Goal: Communication & Community: Answer question/provide support

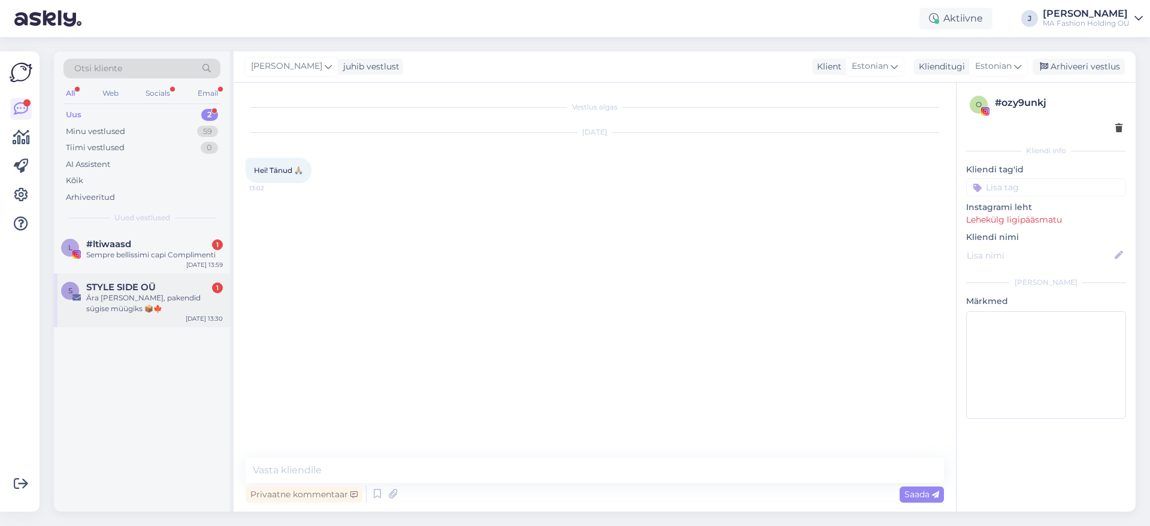
click at [138, 284] on span "STYLE SIDE OÜ" at bounding box center [120, 287] width 69 height 11
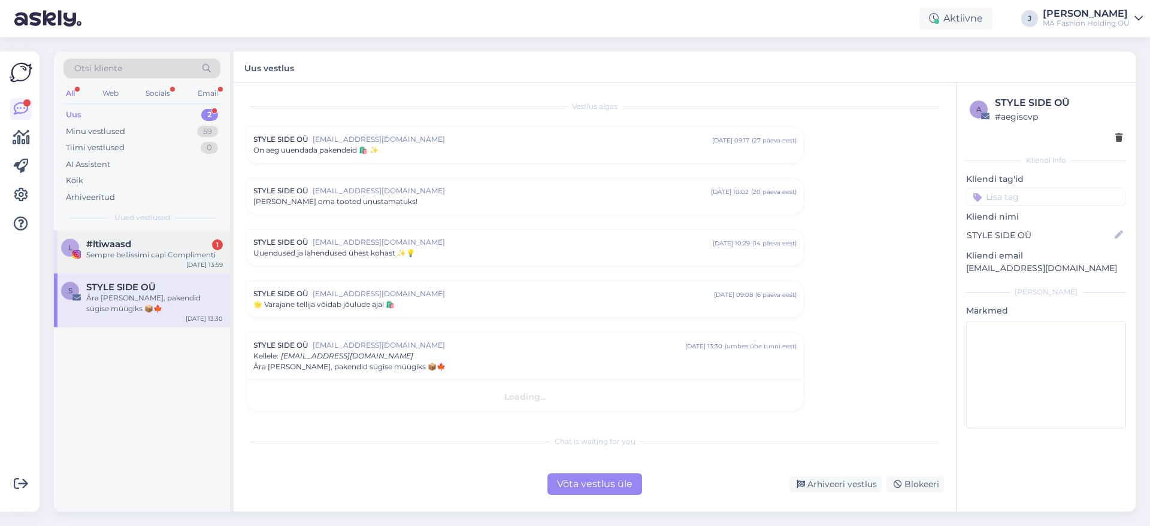
scroll to position [1, 0]
click at [133, 264] on div "l #ltiwaasd 1 Sempre bellissimi capi Complimenti [DATE] 13:59" at bounding box center [142, 252] width 176 height 43
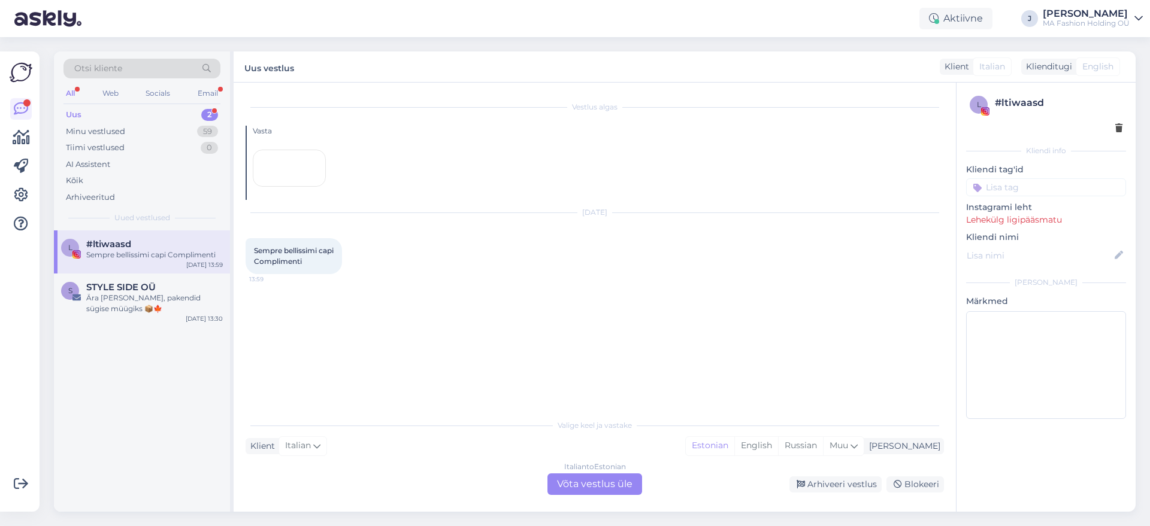
click at [621, 488] on div "Italian to Estonian Võta vestlus üle" at bounding box center [594, 485] width 95 height 22
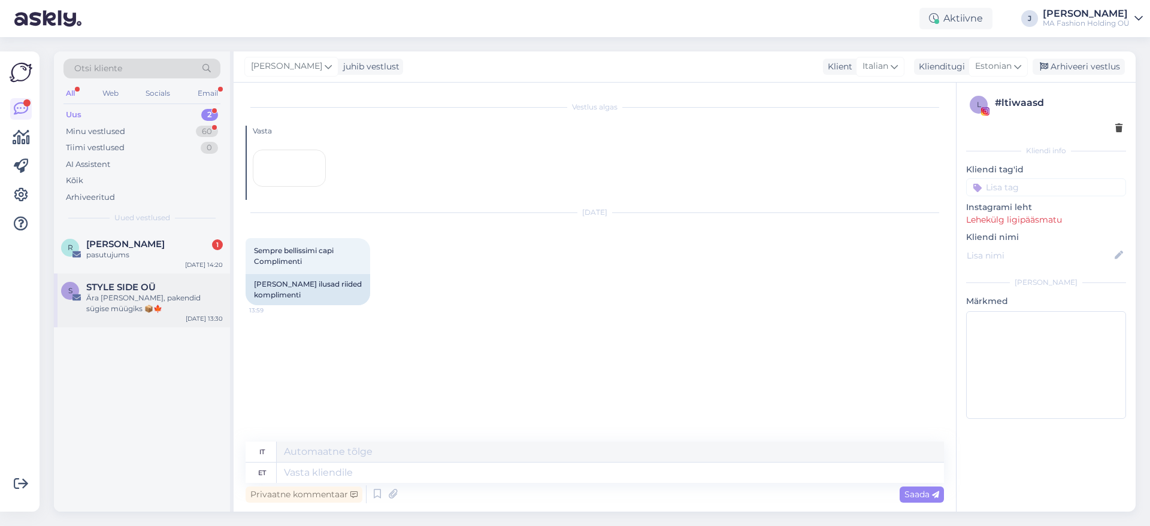
click at [162, 274] on div "S STYLE SIDE OÜ Ära [PERSON_NAME], pakendid sügise müügiks 📦🍁 [DATE] 13:30" at bounding box center [142, 301] width 176 height 54
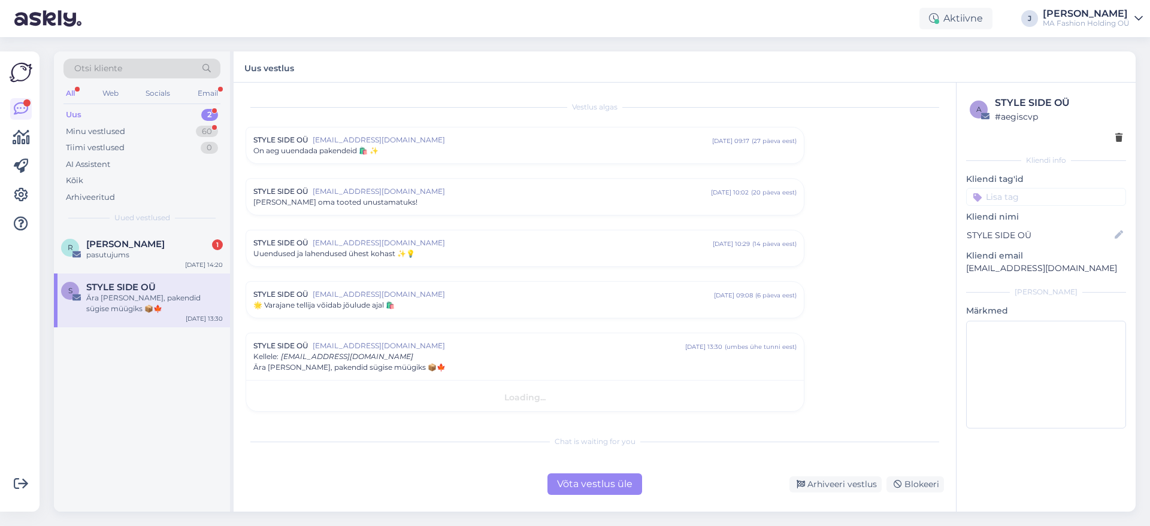
scroll to position [1, 0]
click at [175, 250] on div "pasutujums" at bounding box center [154, 255] width 137 height 11
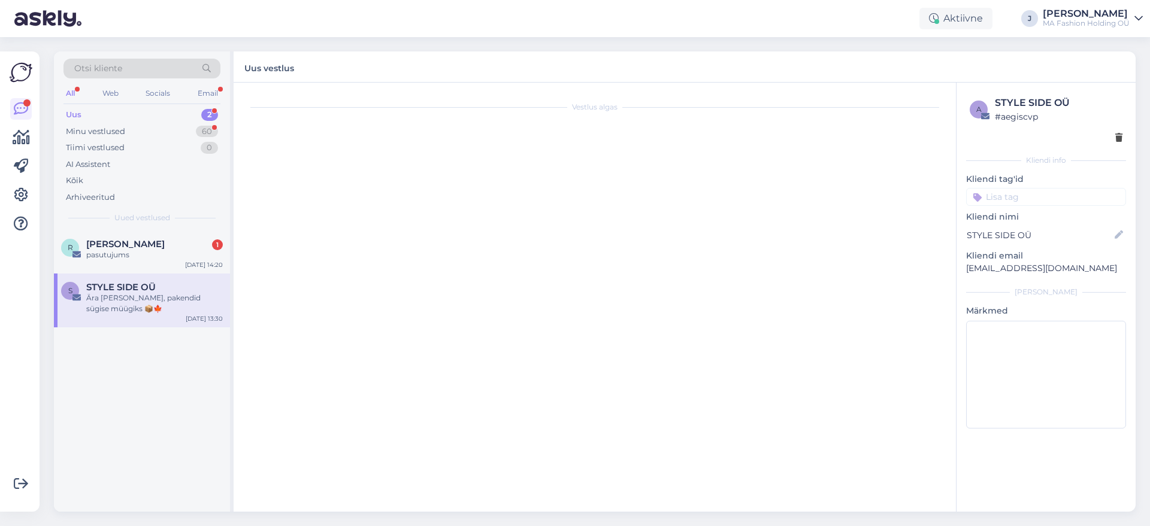
scroll to position [0, 0]
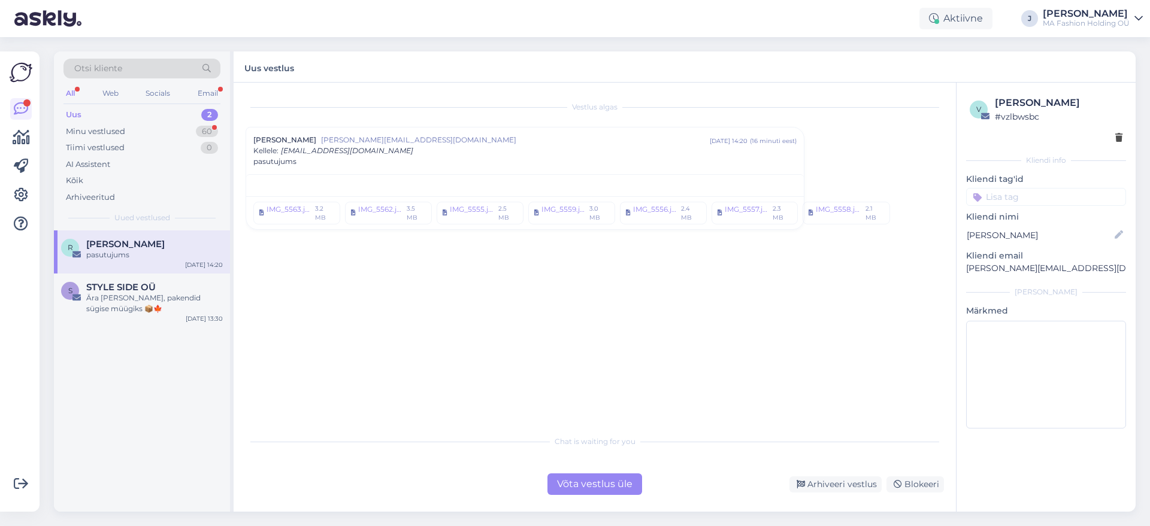
click at [583, 474] on div "Võta vestlus üle" at bounding box center [594, 485] width 95 height 22
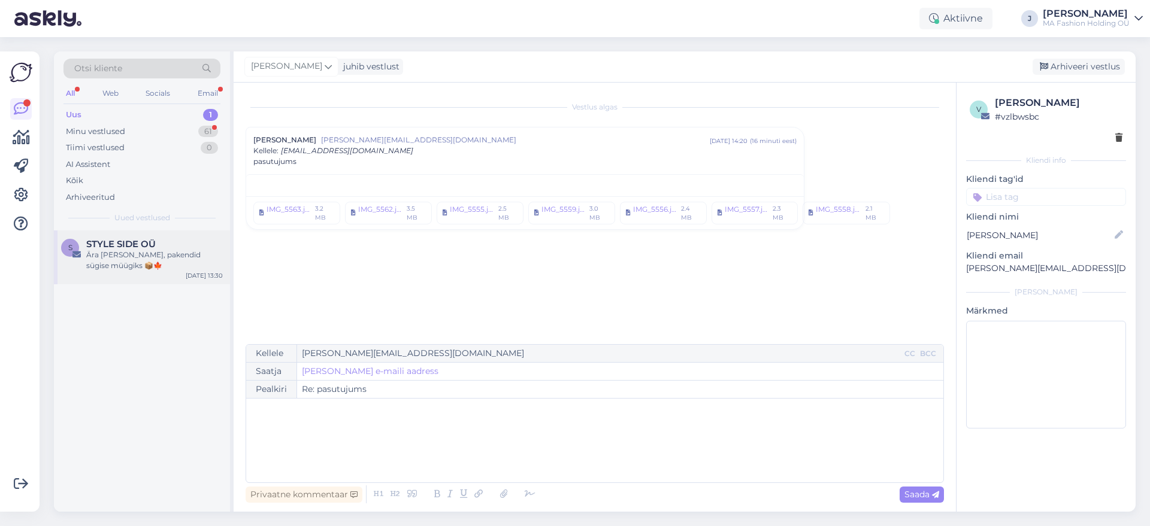
click at [122, 259] on div "Ära [PERSON_NAME], pakendid sügise müügiks 📦🍁" at bounding box center [154, 261] width 137 height 22
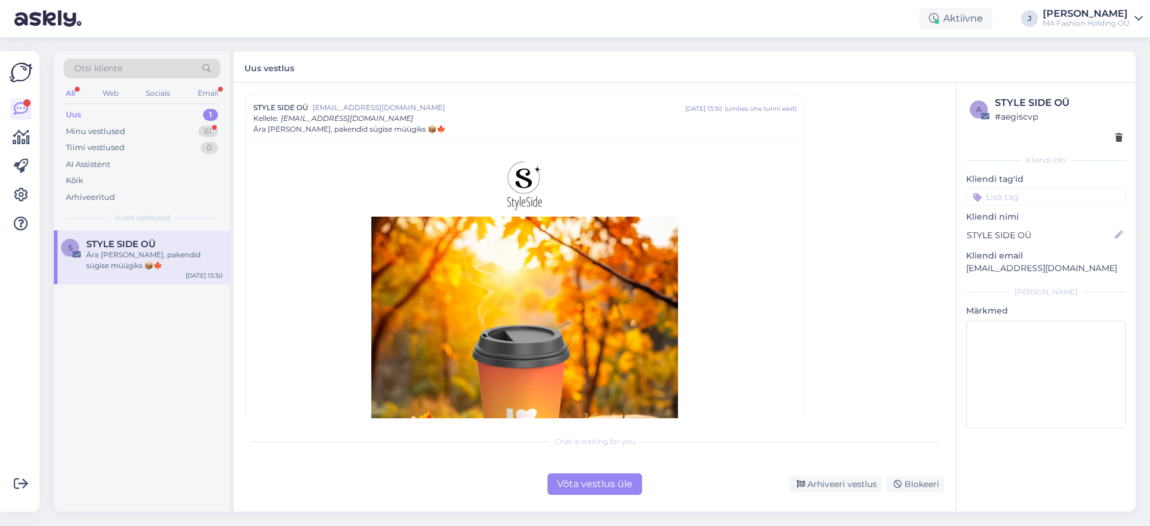
click at [592, 482] on div "Võta vestlus üle" at bounding box center [594, 485] width 95 height 22
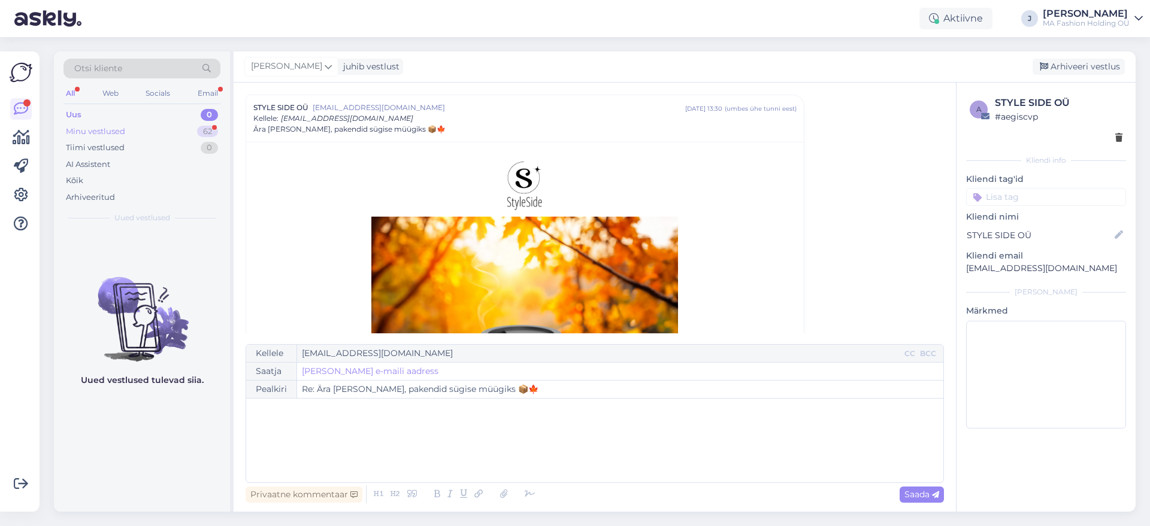
click at [186, 125] on div "Minu vestlused 62" at bounding box center [141, 131] width 157 height 17
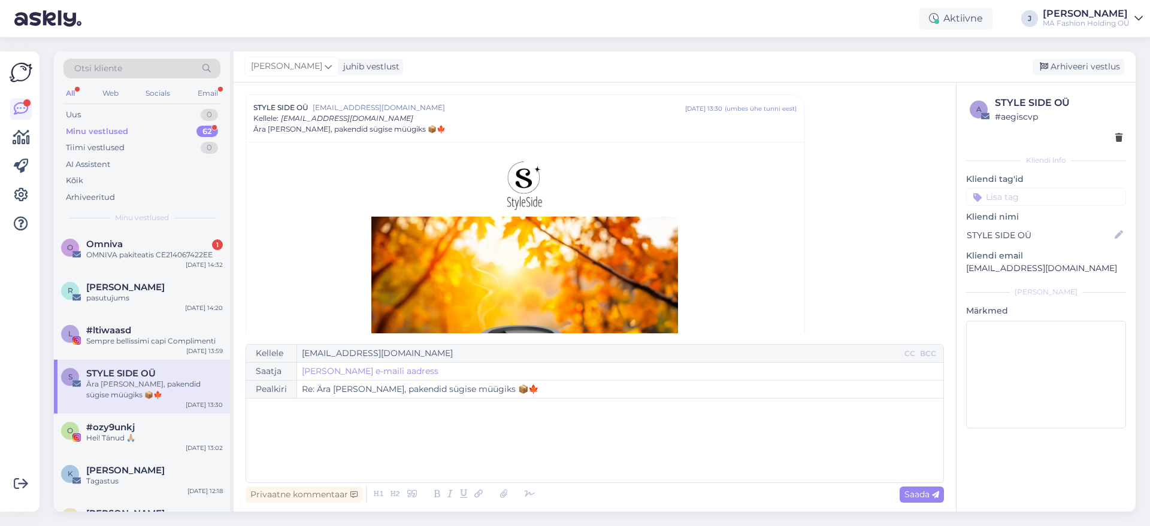
click at [188, 220] on div "Minu vestlused" at bounding box center [141, 218] width 157 height 11
click at [200, 244] on div "Omniva 1" at bounding box center [154, 244] width 137 height 11
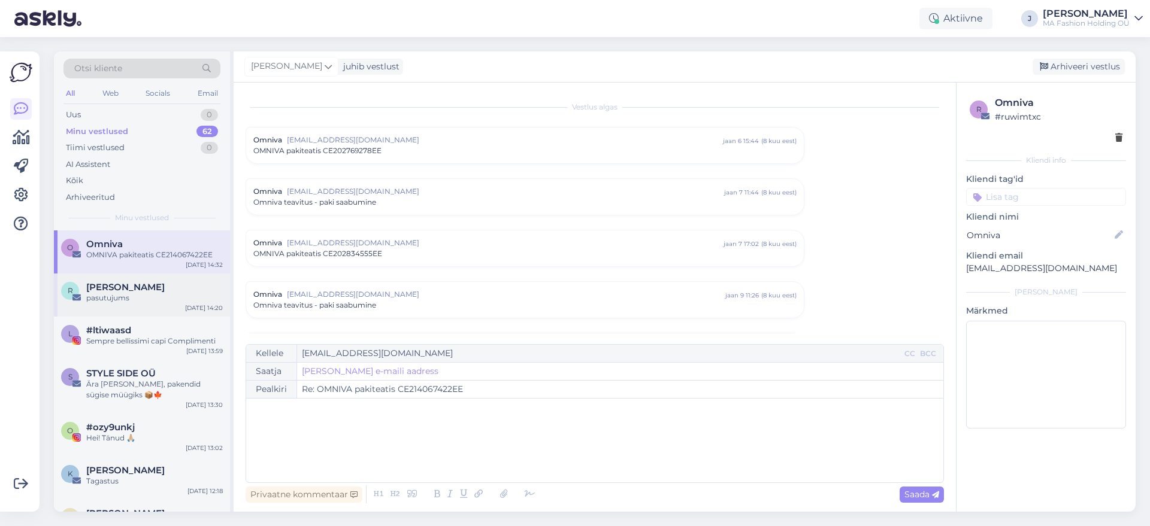
scroll to position [4979, 0]
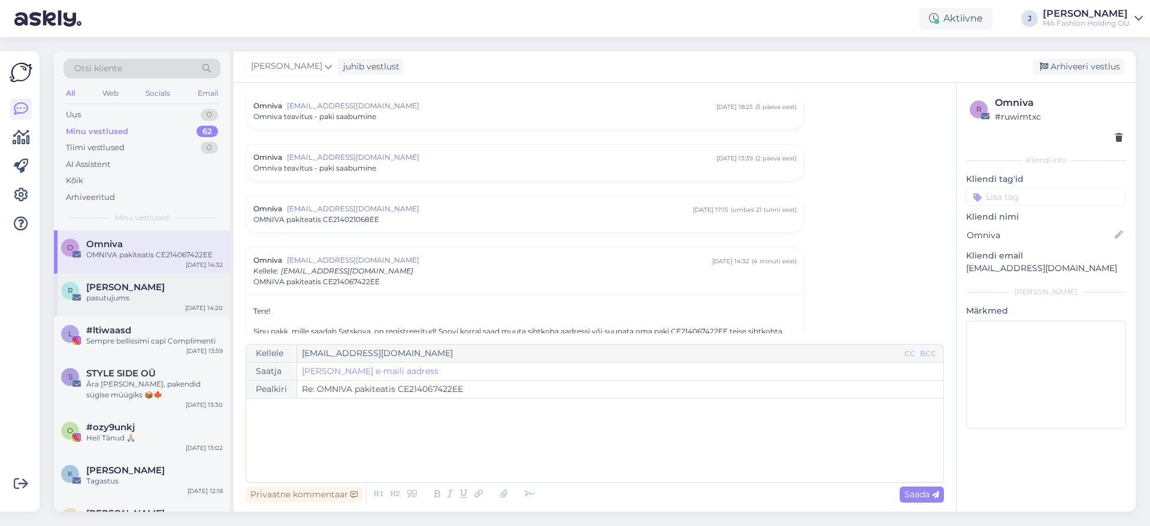
click at [177, 309] on div "R [PERSON_NAME] pasutujums [DATE] 14:20" at bounding box center [142, 295] width 176 height 43
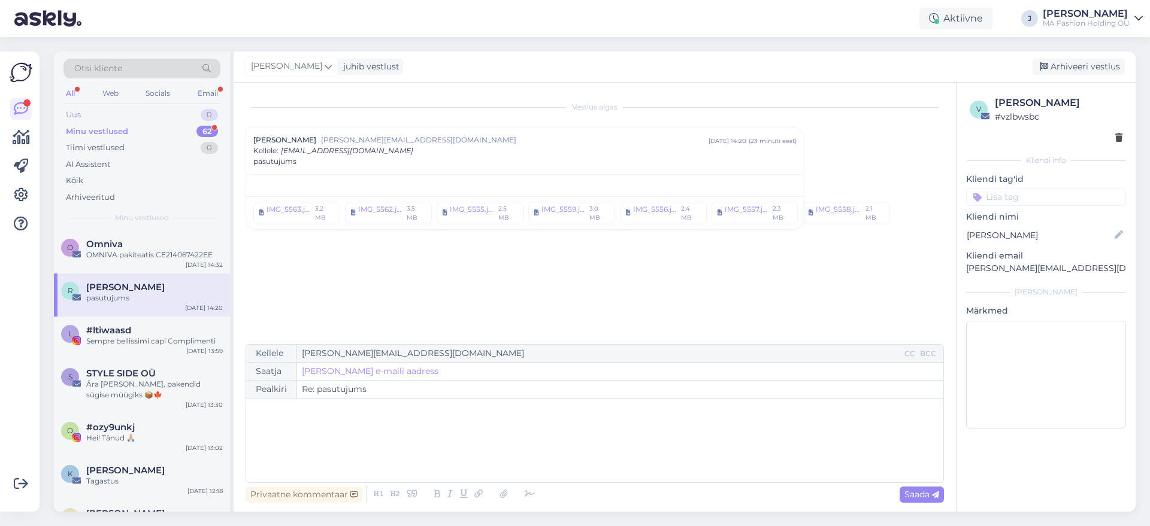
click at [203, 110] on div "0" at bounding box center [209, 115] width 17 height 12
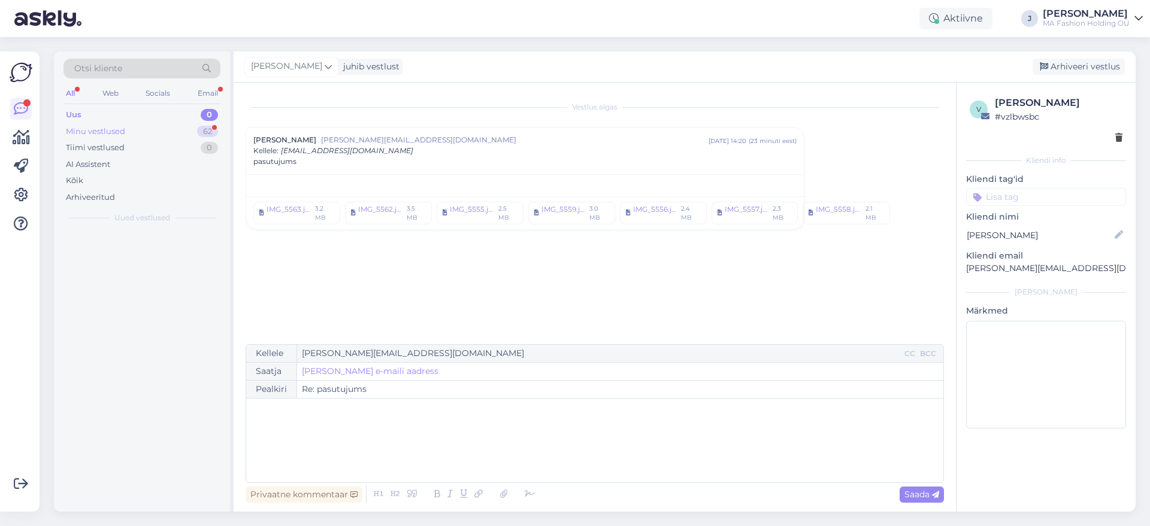
click at [203, 123] on div "Minu vestlused 62" at bounding box center [141, 131] width 157 height 17
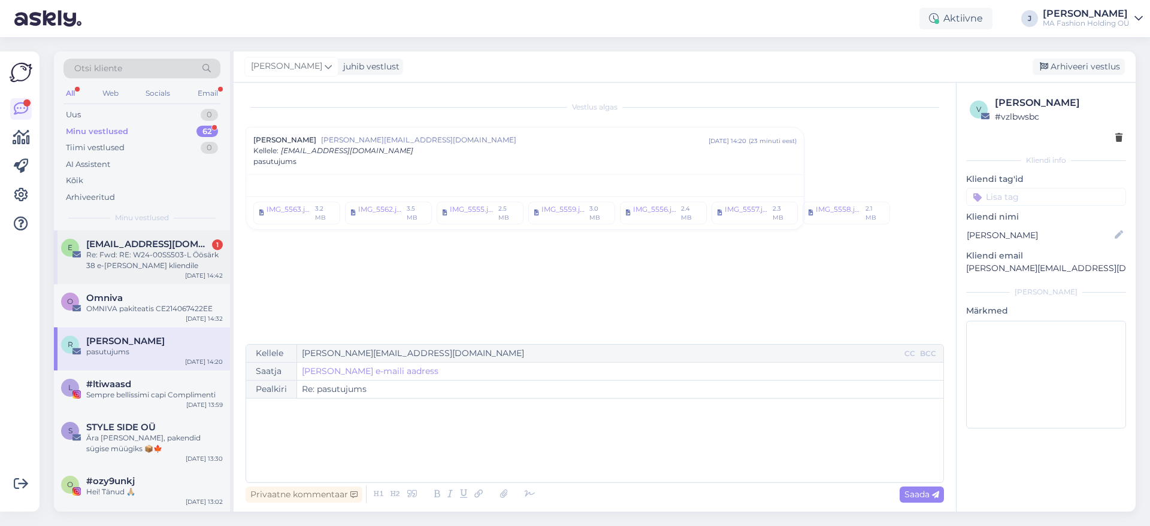
click at [193, 244] on span "[EMAIL_ADDRESS][DOMAIN_NAME]" at bounding box center [148, 244] width 125 height 11
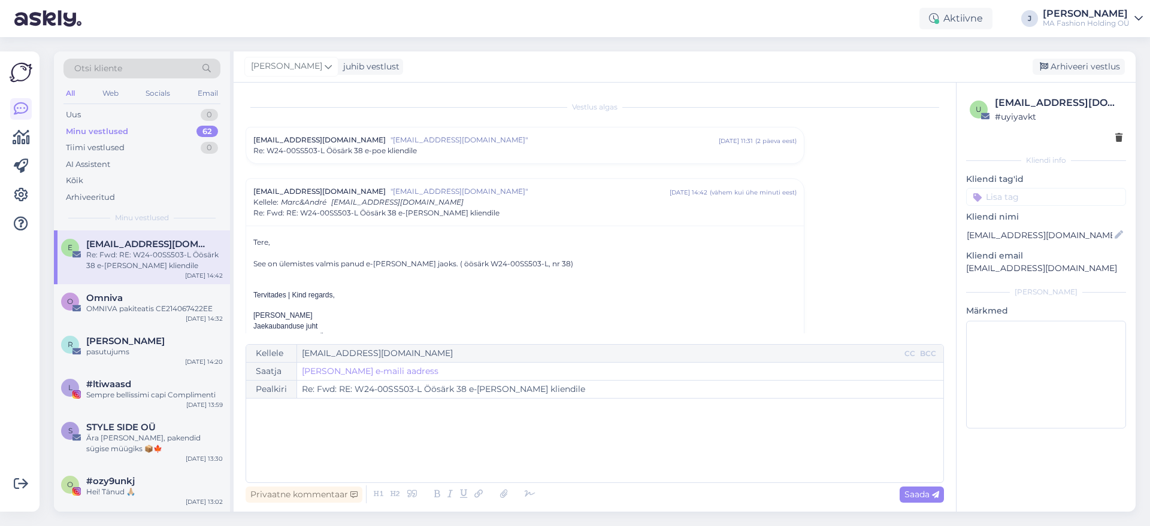
drag, startPoint x: 356, startPoint y: 306, endPoint x: 261, endPoint y: 240, distance: 116.1
drag, startPoint x: 273, startPoint y: 256, endPoint x: 510, endPoint y: 271, distance: 237.7
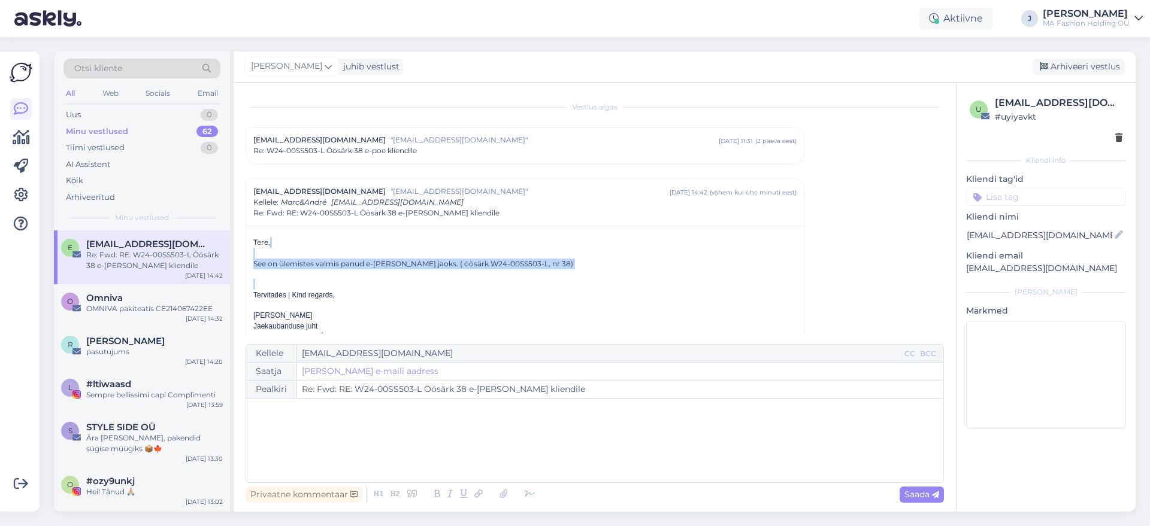
click at [512, 269] on div at bounding box center [512, 269] width 0 height 0
click at [525, 268] on p "Tere, See on ülemistes valmis panud e-[PERSON_NAME] jaoks. ( öösärk W24-00SS503…" at bounding box center [524, 253] width 543 height 32
